Goal: Transaction & Acquisition: Purchase product/service

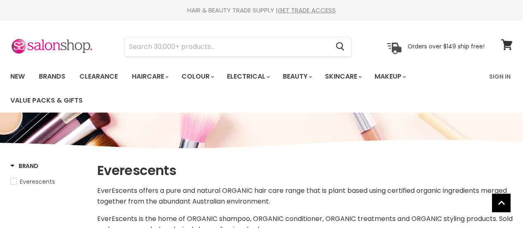
select select "manual"
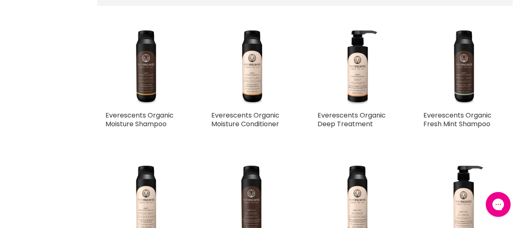
scroll to position [372, 0]
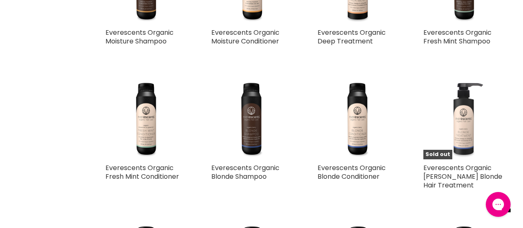
click at [466, 115] on img "Main content" at bounding box center [464, 118] width 81 height 81
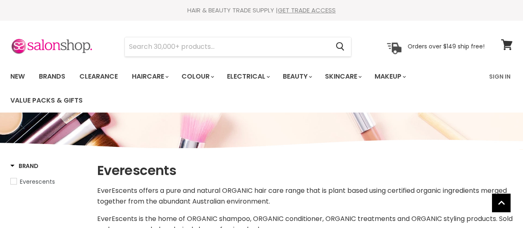
select select "manual"
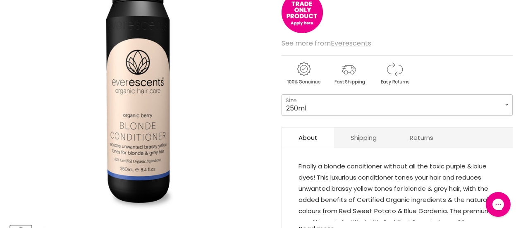
click at [330, 101] on select "250ml 1L" at bounding box center [397, 104] width 231 height 21
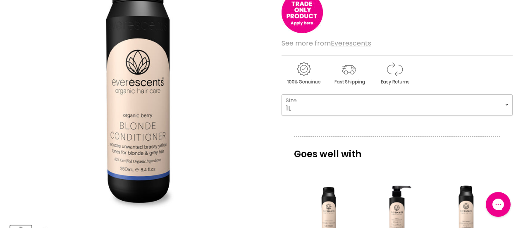
click at [282, 94] on select "250ml 1L" at bounding box center [397, 104] width 231 height 21
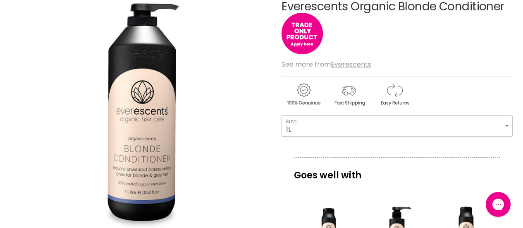
scroll to position [165, 0]
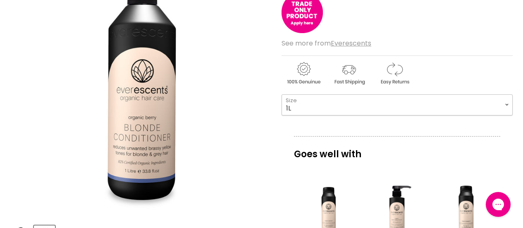
click at [359, 104] on select "250ml 1L" at bounding box center [397, 104] width 231 height 21
click at [282, 94] on select "250ml 1L" at bounding box center [397, 104] width 231 height 21
click at [320, 110] on select "250ml 1L" at bounding box center [397, 104] width 231 height 21
select select "250ml"
click at [282, 94] on select "250ml 1L" at bounding box center [397, 104] width 231 height 21
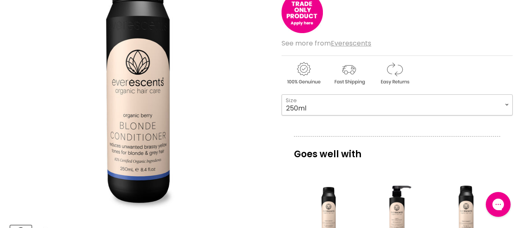
click at [323, 105] on select "250ml 1L" at bounding box center [397, 104] width 231 height 21
